Goal: Navigation & Orientation: Find specific page/section

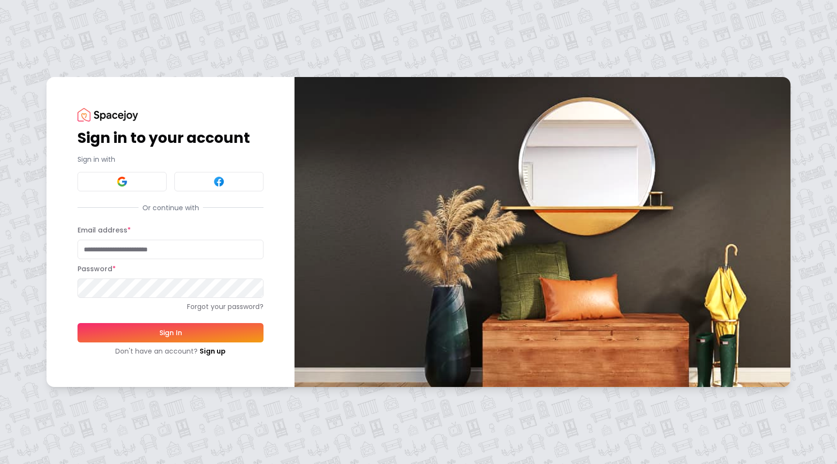
click at [143, 197] on div "Sign in to your account Sign in with Or continue with Email address * Password …" at bounding box center [171, 232] width 186 height 248
click at [141, 188] on button at bounding box center [122, 181] width 89 height 19
